Goal: Task Accomplishment & Management: Use online tool/utility

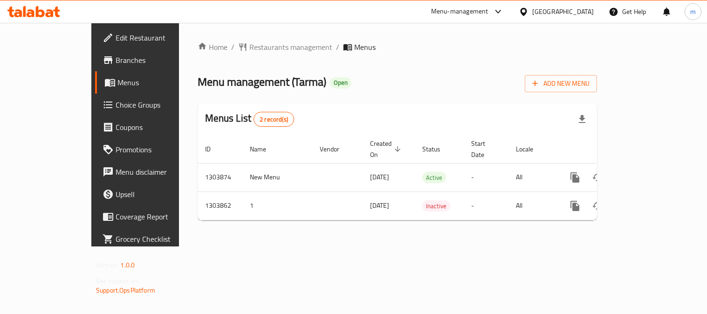
click at [532, 9] on div at bounding box center [526, 12] width 14 height 10
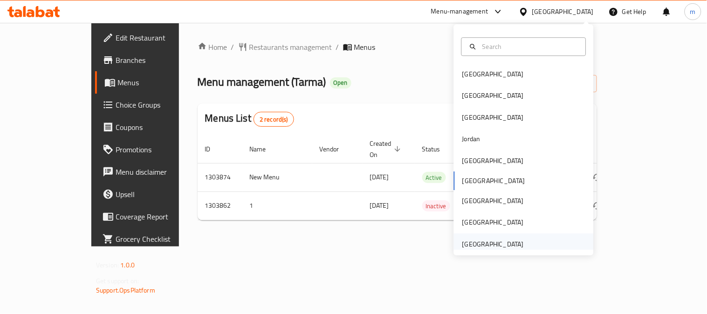
click at [468, 239] on div "[GEOGRAPHIC_DATA]" at bounding box center [494, 244] width 62 height 10
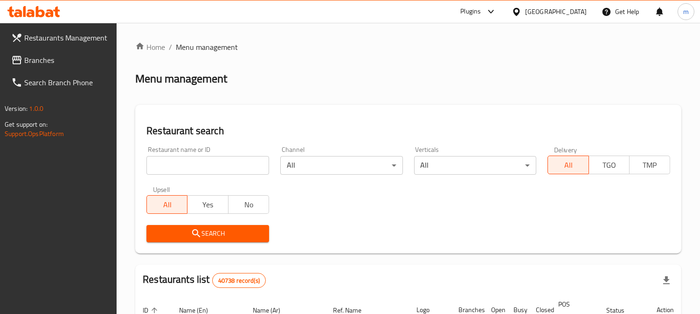
click at [478, 11] on div "Plugins" at bounding box center [470, 11] width 21 height 11
click at [409, 84] on div "Restaurant-Management" at bounding box center [402, 84] width 73 height 10
